Goal: Information Seeking & Learning: Learn about a topic

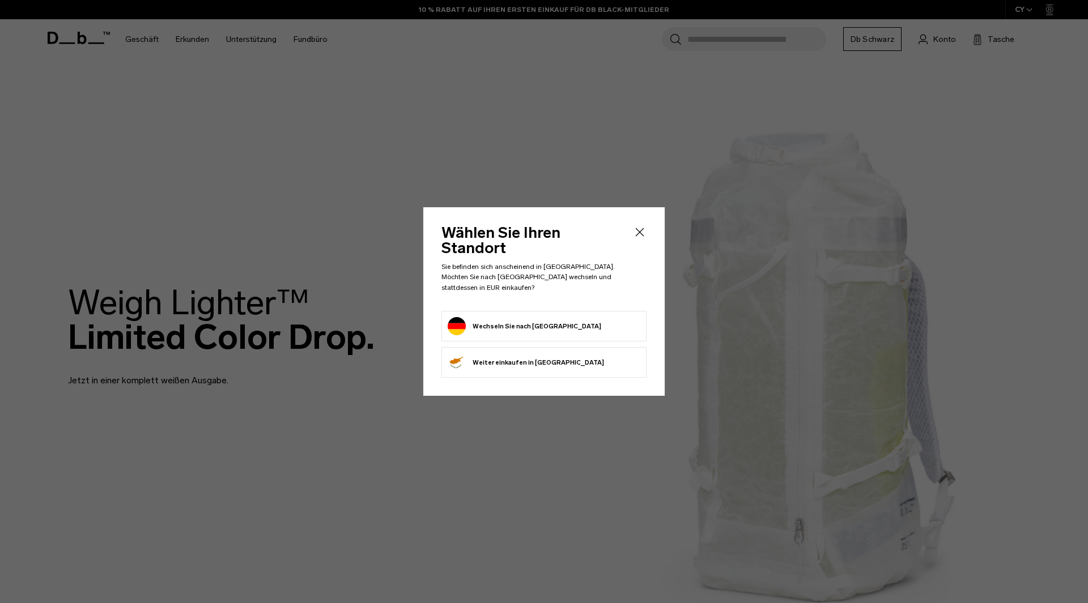
click at [519, 317] on button "Wechseln Sie nach Deutschland" at bounding box center [525, 326] width 154 height 18
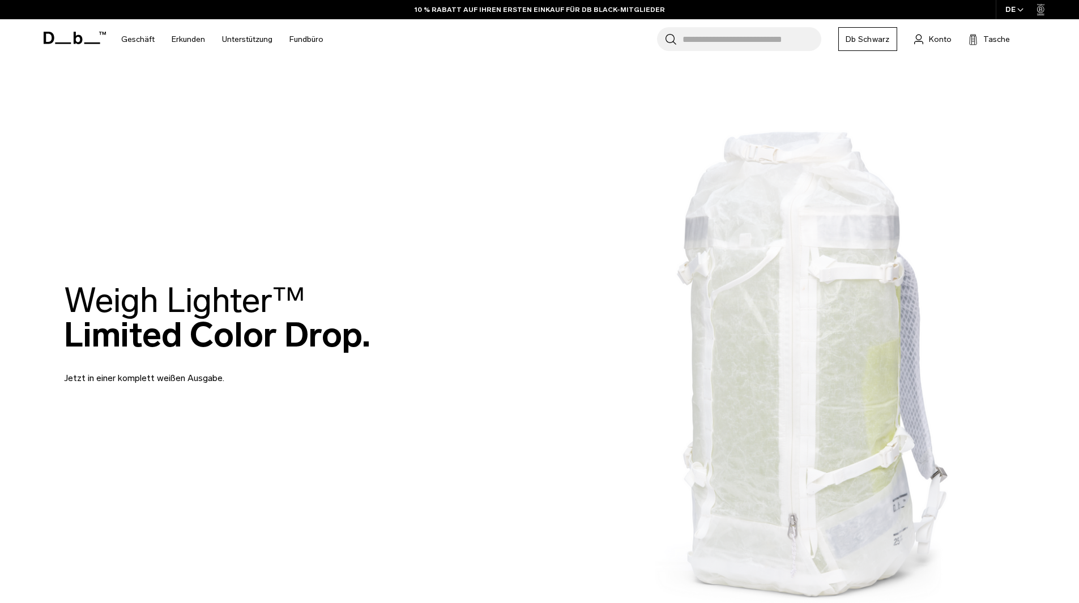
click at [758, 43] on input "Suche nach Taschen, Gepäck..." at bounding box center [752, 39] width 139 height 24
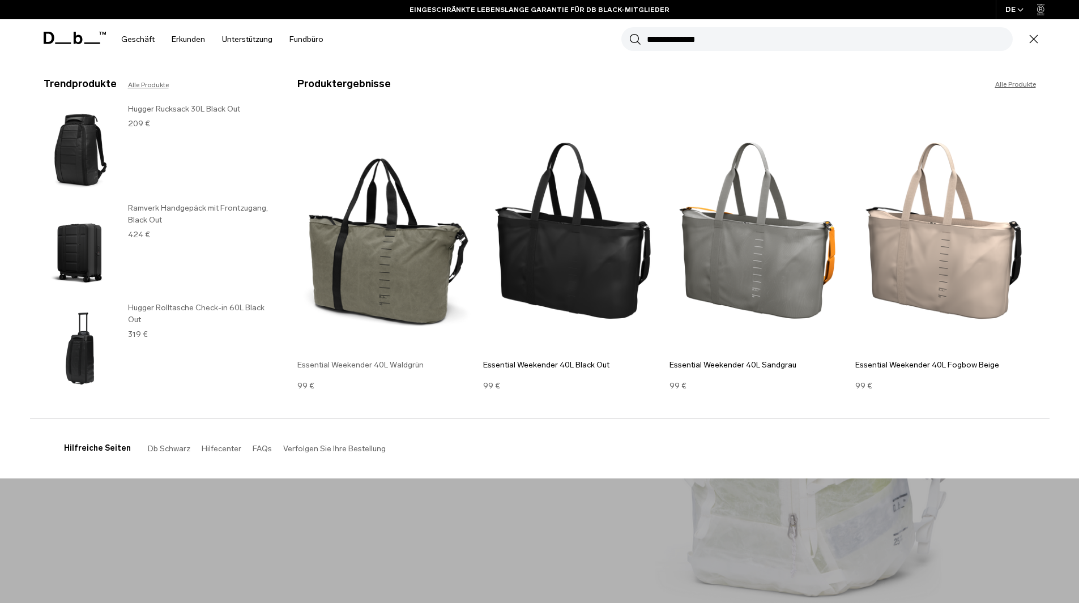
type input "**********"
click at [394, 258] on img at bounding box center [387, 230] width 181 height 243
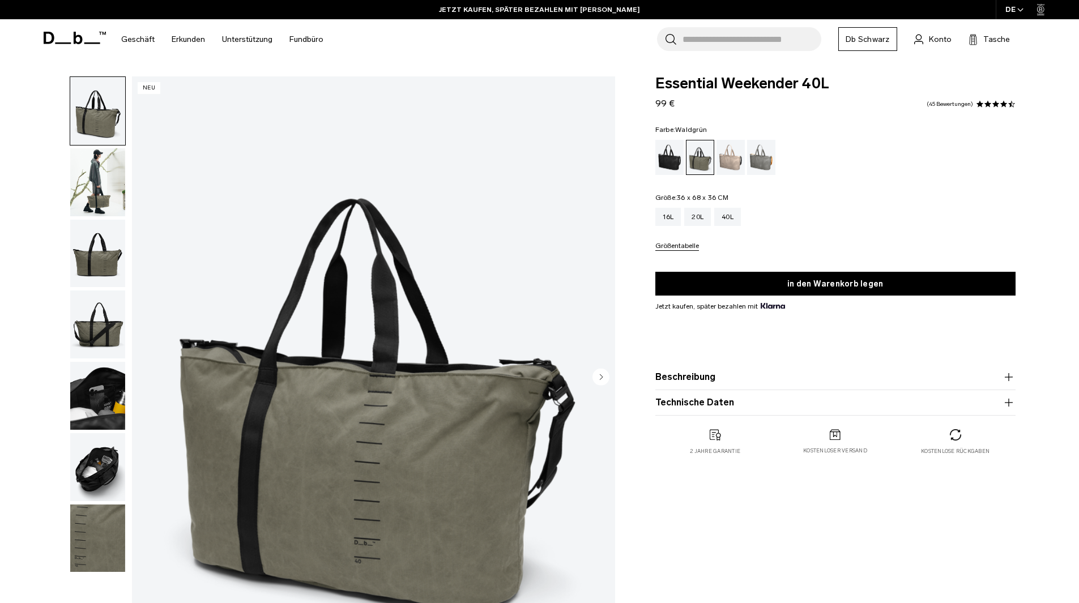
click at [708, 382] on font "Beschreibung" at bounding box center [685, 377] width 60 height 11
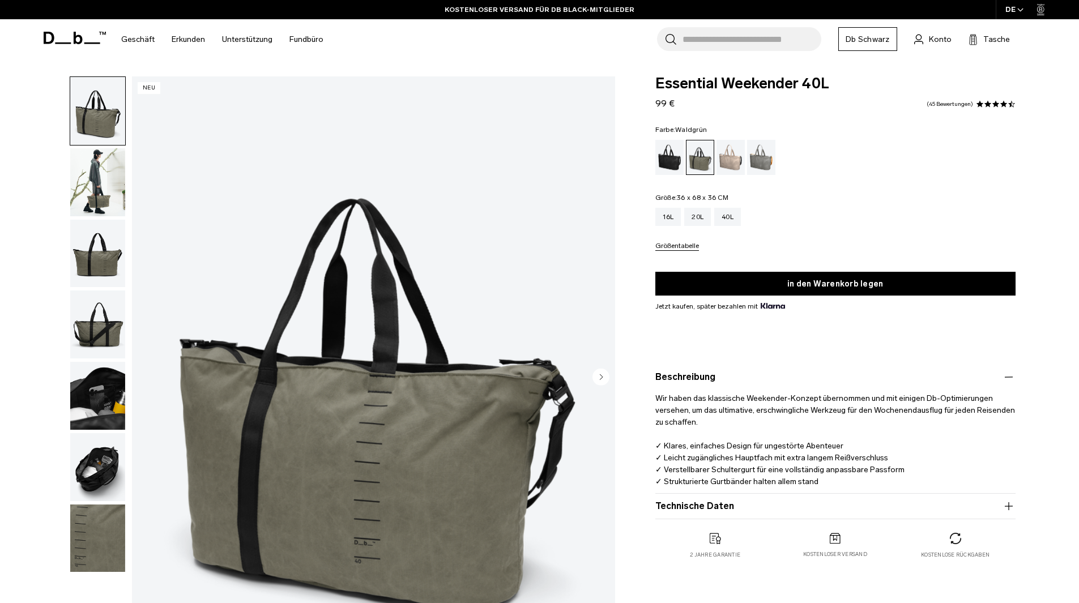
click at [849, 378] on button "Beschreibung" at bounding box center [835, 377] width 360 height 14
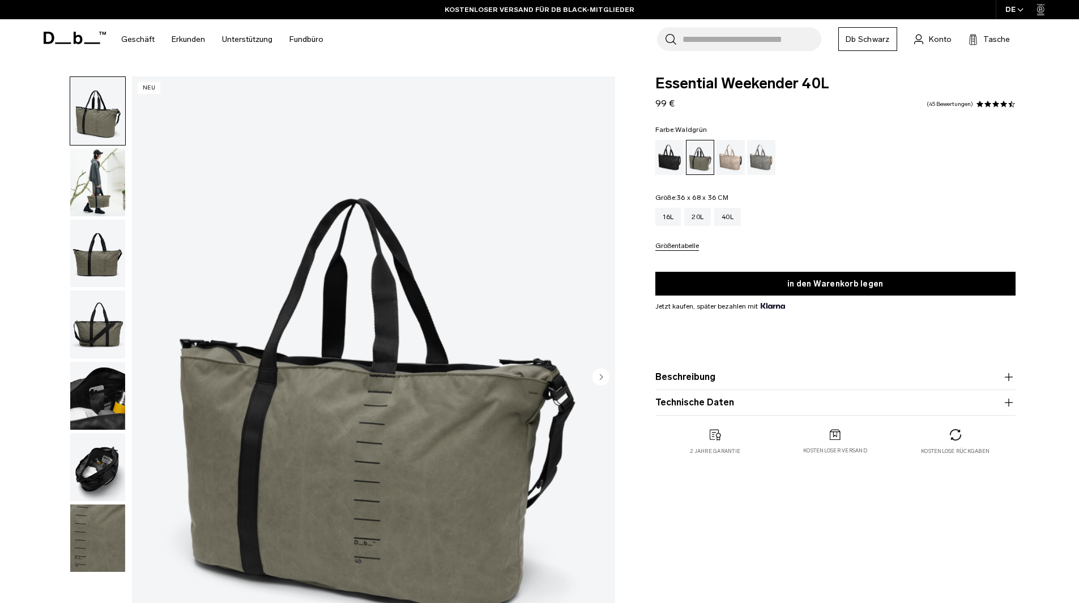
click at [719, 407] on font "Technische Daten" at bounding box center [694, 402] width 79 height 11
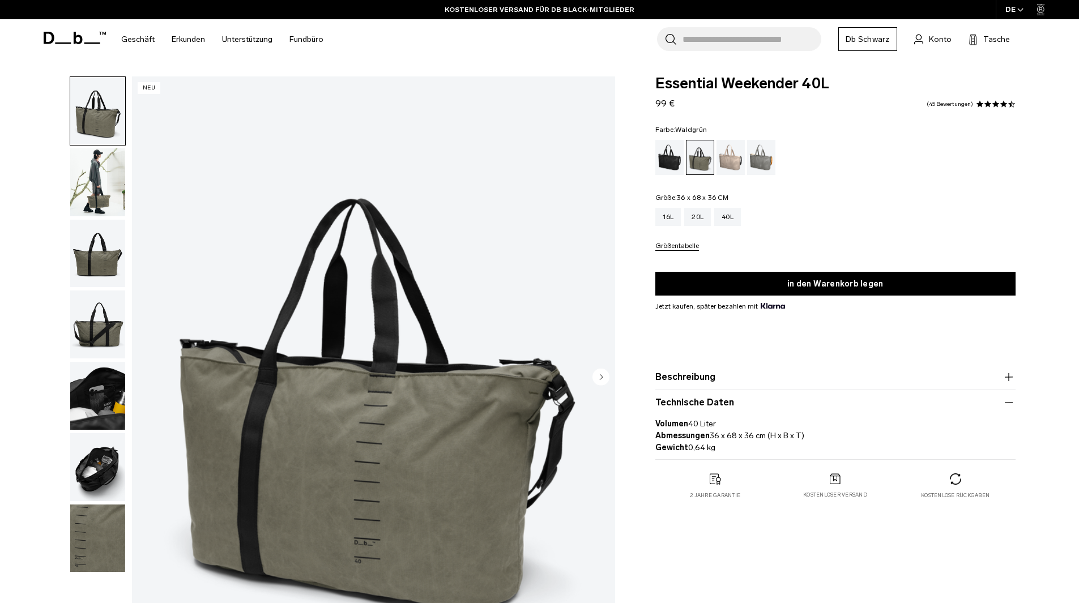
click at [726, 406] on font "Technische Daten" at bounding box center [694, 402] width 79 height 11
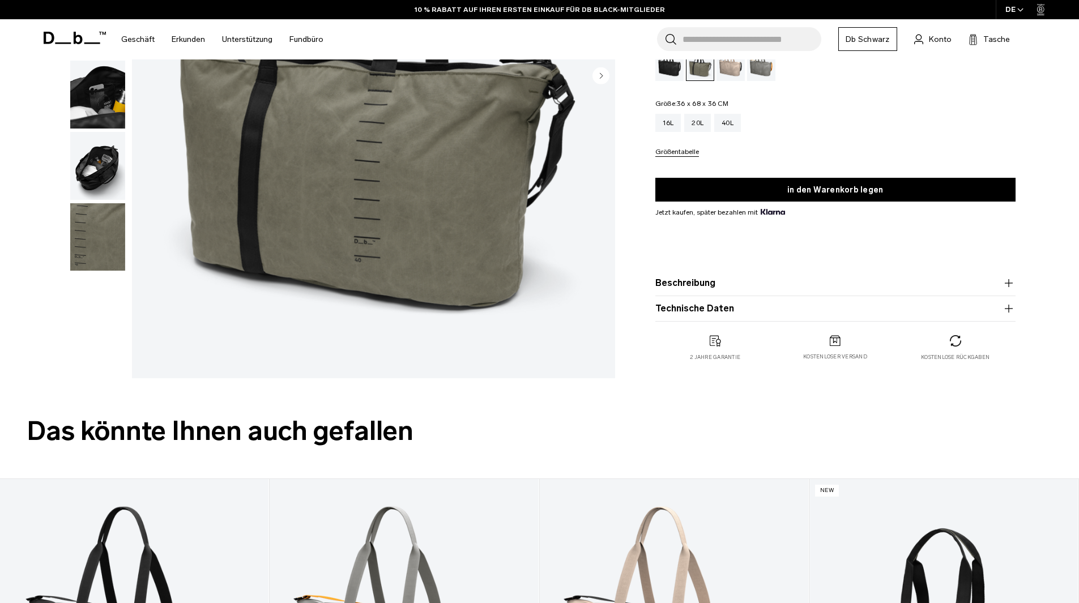
scroll to position [281, 0]
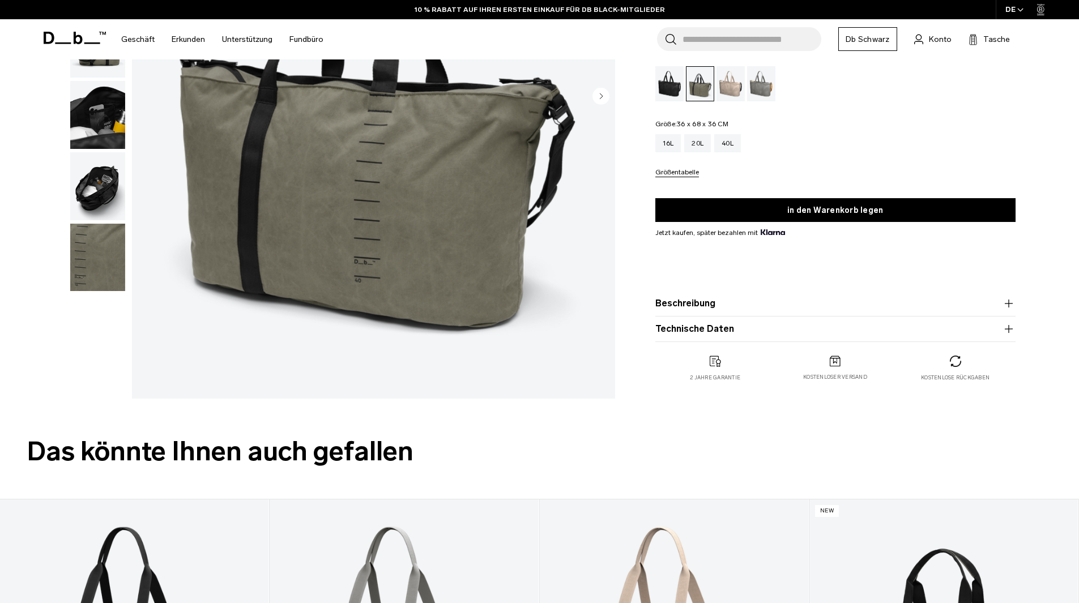
click at [1010, 327] on icon "button" at bounding box center [1009, 329] width 14 height 14
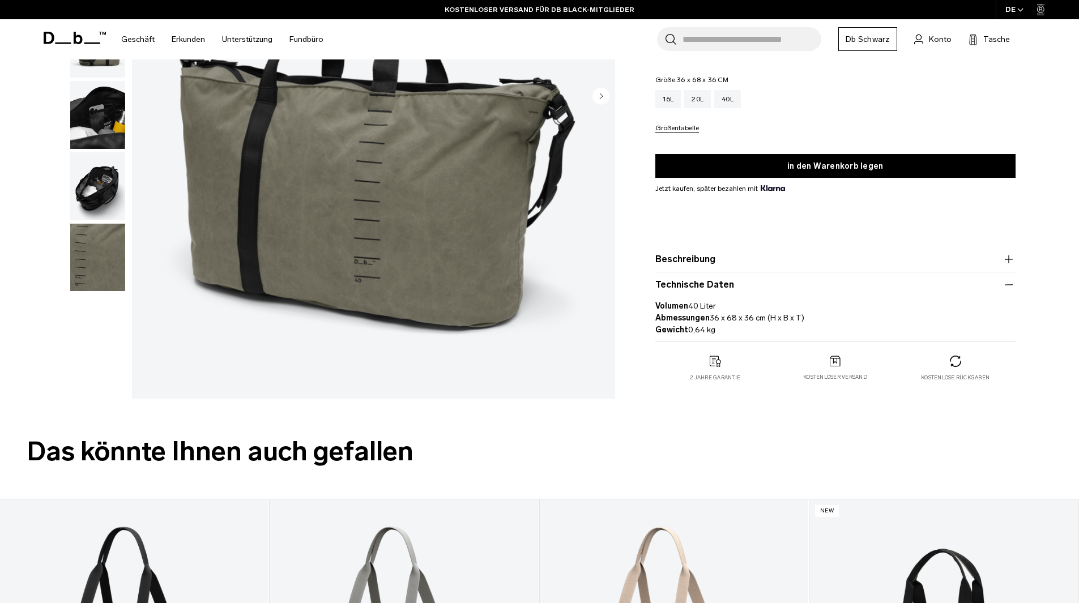
click at [1013, 286] on icon "button" at bounding box center [1009, 285] width 14 height 14
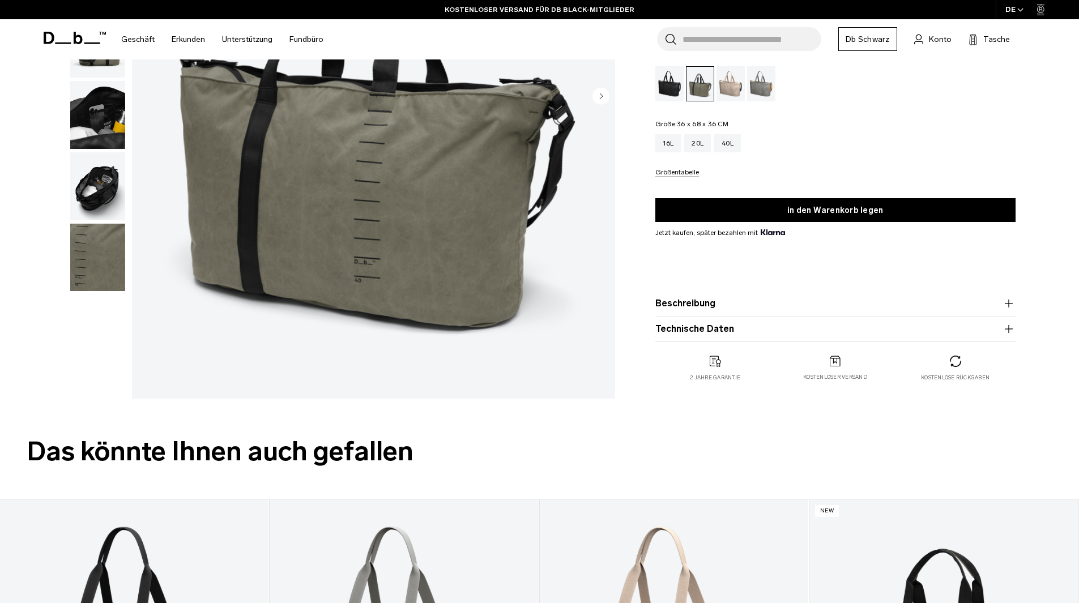
click at [1009, 303] on icon "button" at bounding box center [1008, 304] width 1 height 8
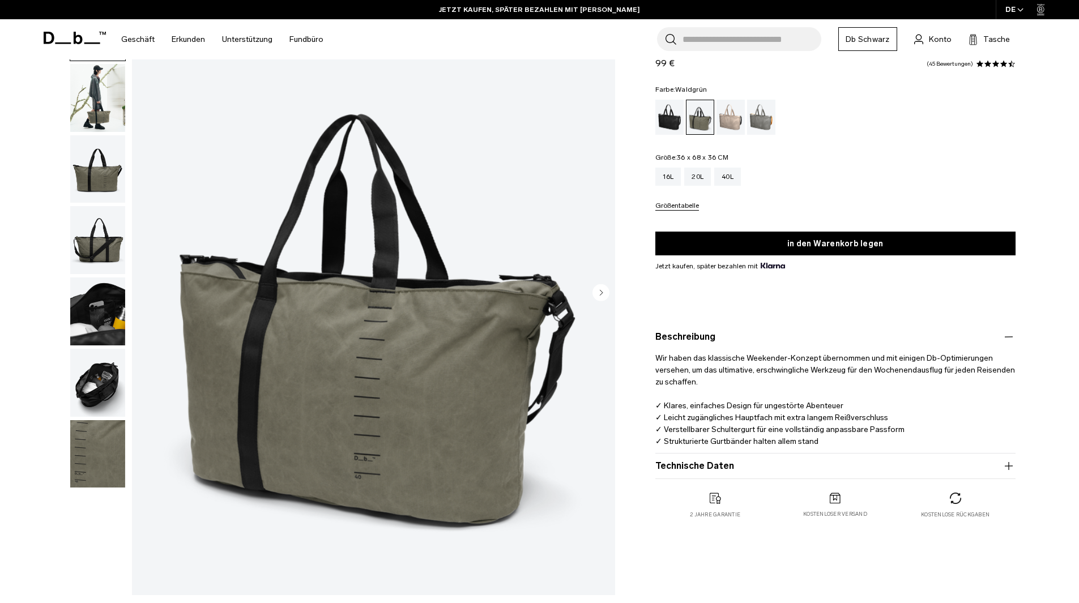
scroll to position [0, 0]
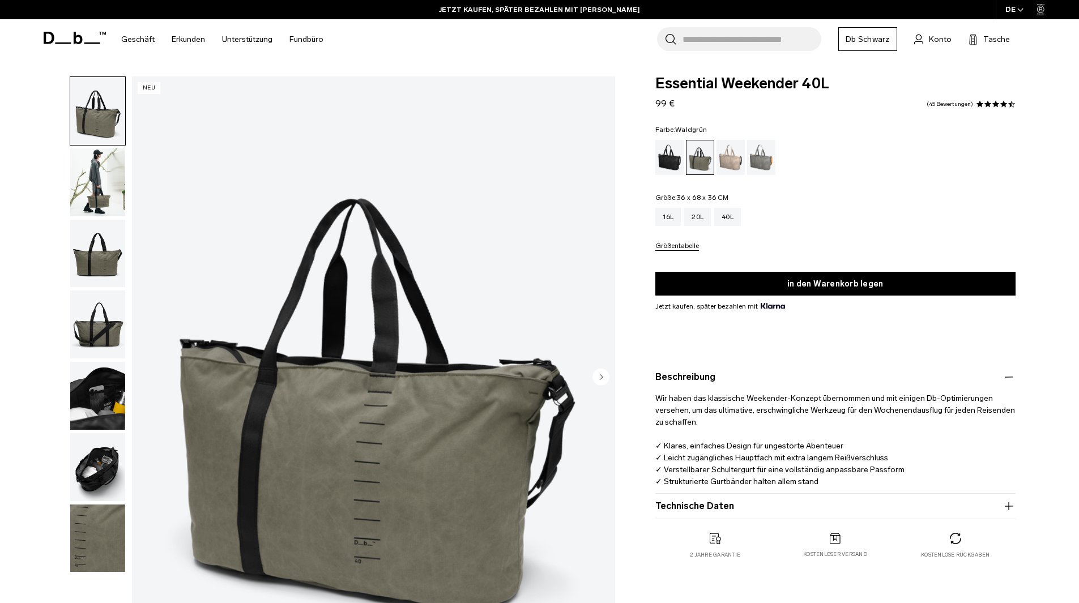
click at [74, 42] on icon at bounding box center [77, 38] width 9 height 12
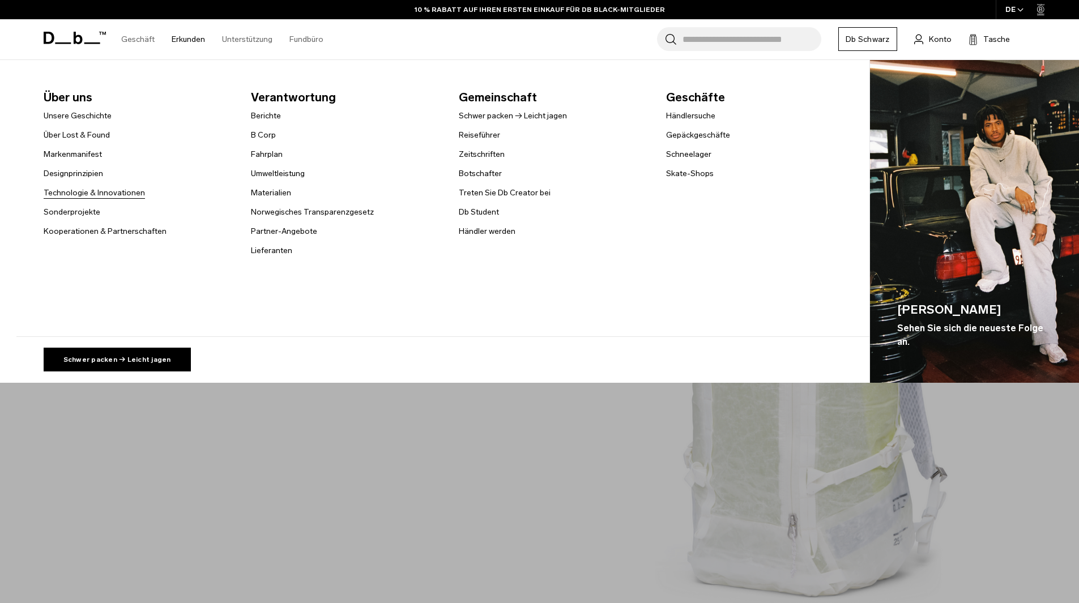
click at [103, 192] on font "Technologie & Innovationen" at bounding box center [94, 193] width 101 height 10
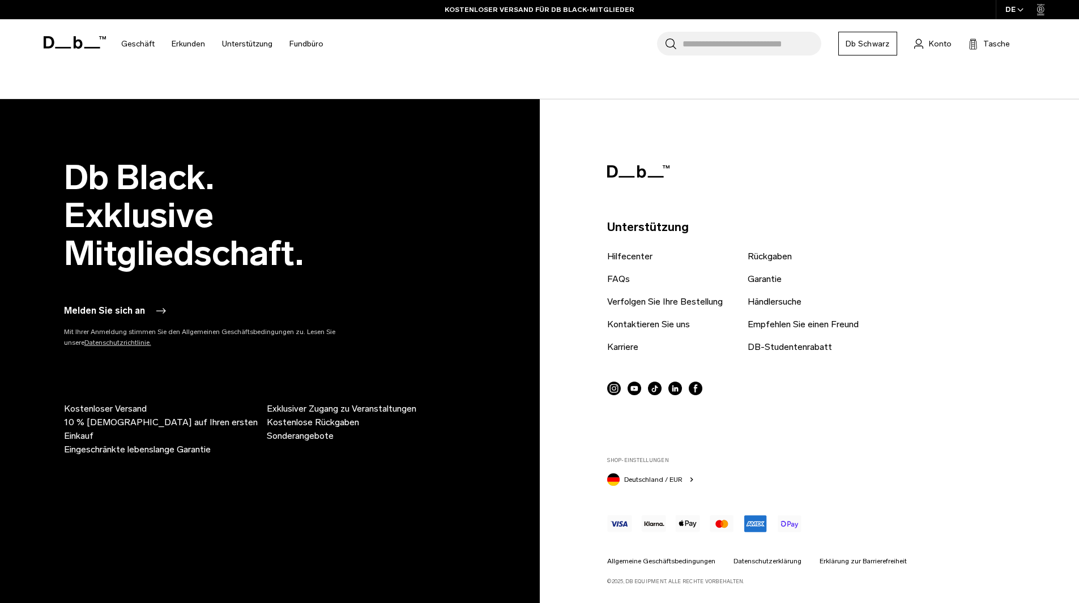
scroll to position [2629, 0]
click at [618, 275] on font "FAQs" at bounding box center [618, 278] width 23 height 11
